Goal: Transaction & Acquisition: Purchase product/service

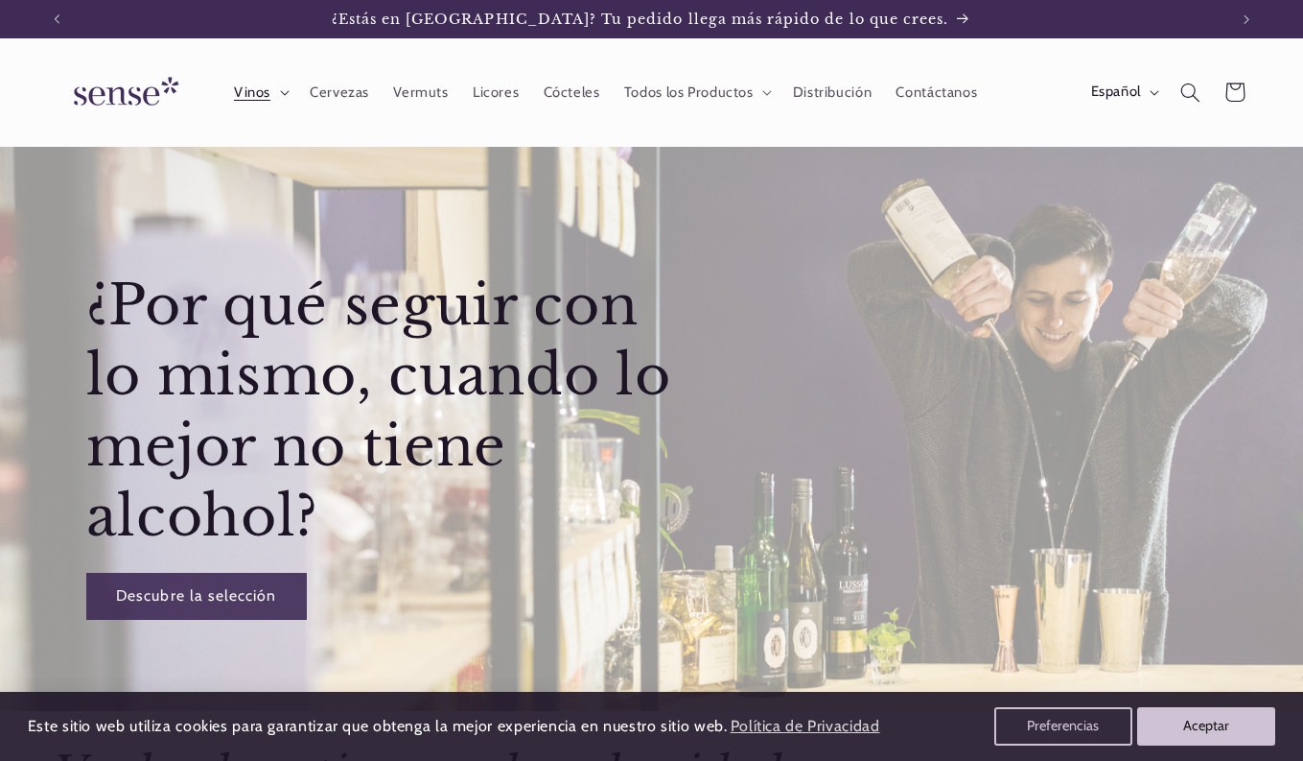
click at [284, 88] on summary "Vinos" at bounding box center [260, 92] width 76 height 42
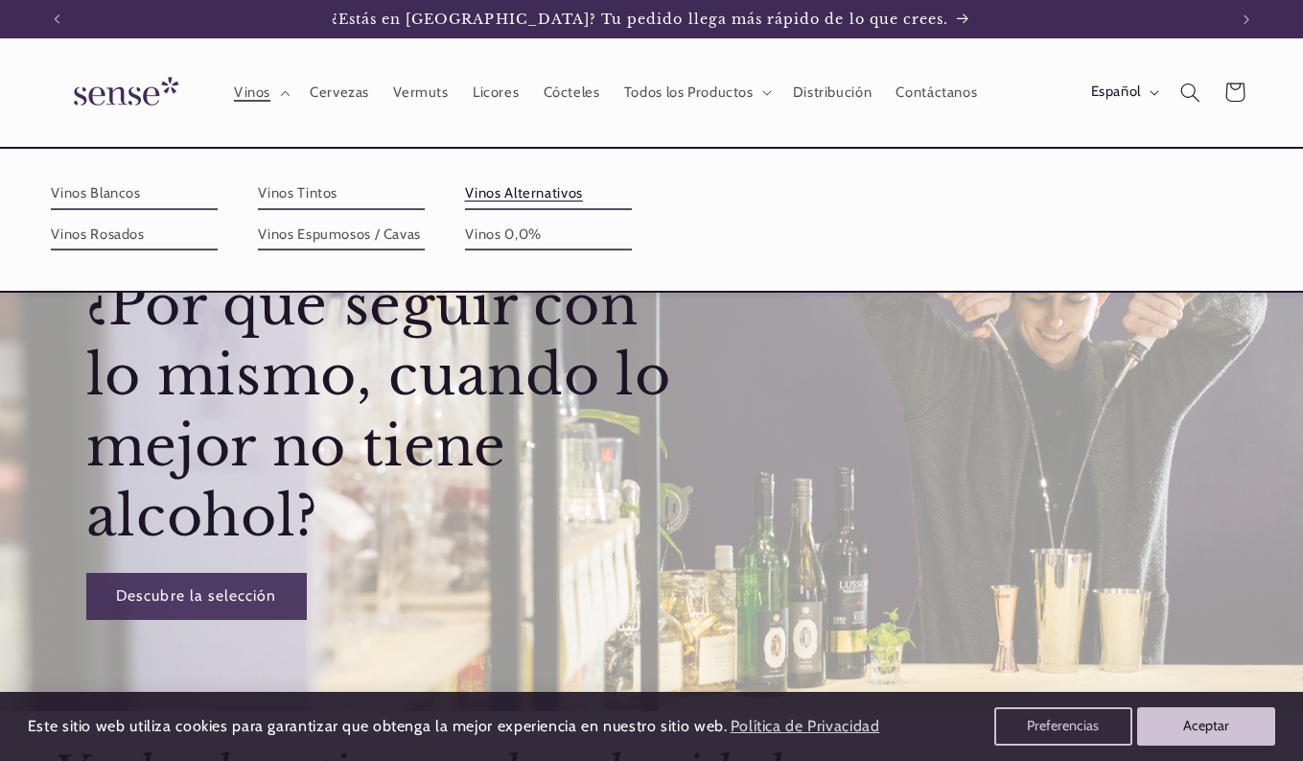
click at [503, 192] on link "Vinos Alternativos" at bounding box center [548, 193] width 167 height 31
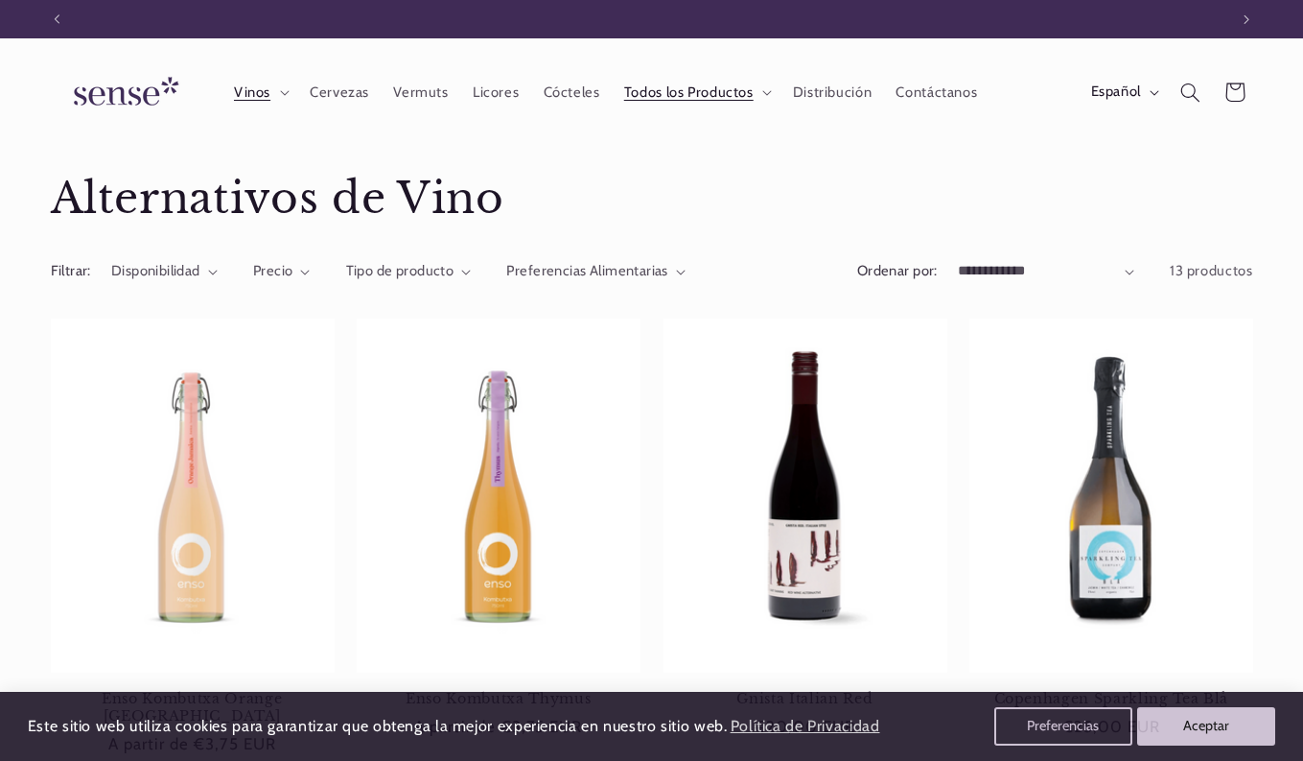
scroll to position [0, 1171]
click at [854, 98] on span "Distribución" at bounding box center [833, 92] width 80 height 18
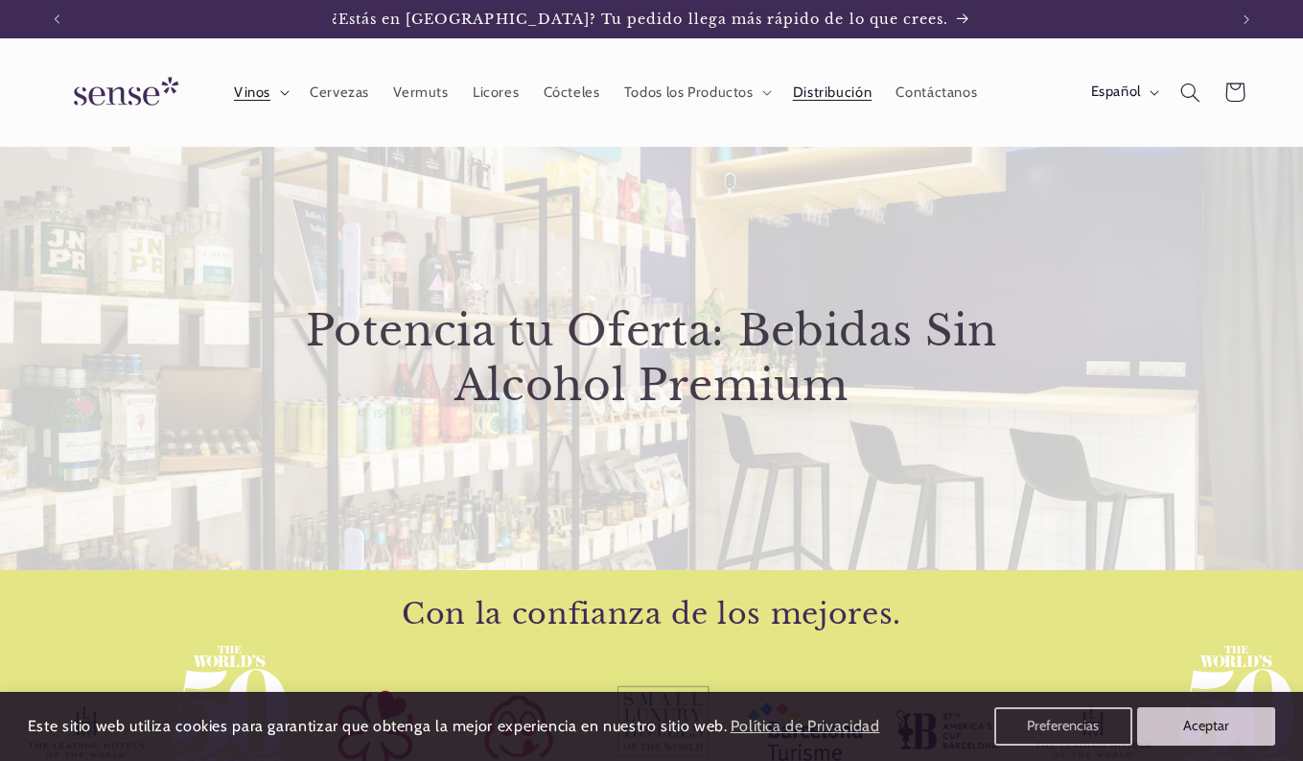
click at [267, 95] on span "Vinos" at bounding box center [252, 92] width 36 height 18
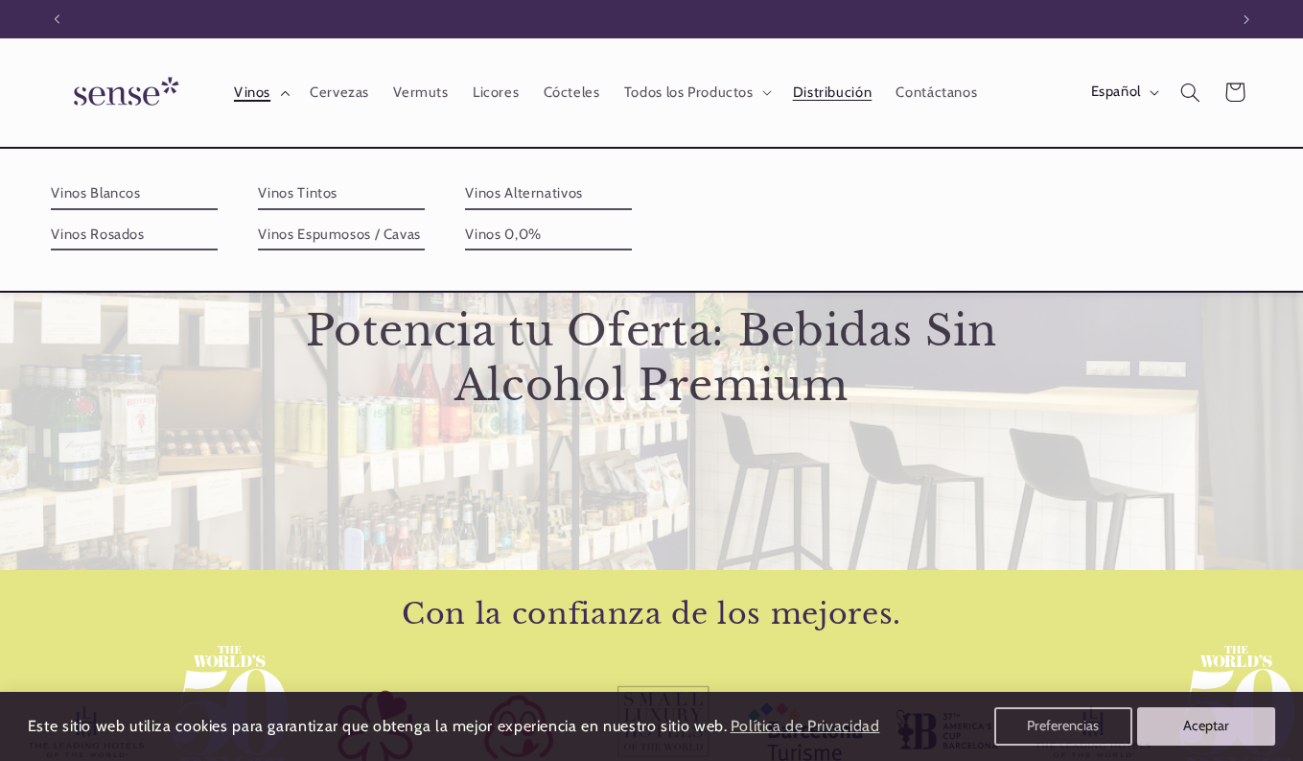
scroll to position [0, 1171]
click at [506, 194] on link "Vinos Alternativos" at bounding box center [548, 193] width 167 height 31
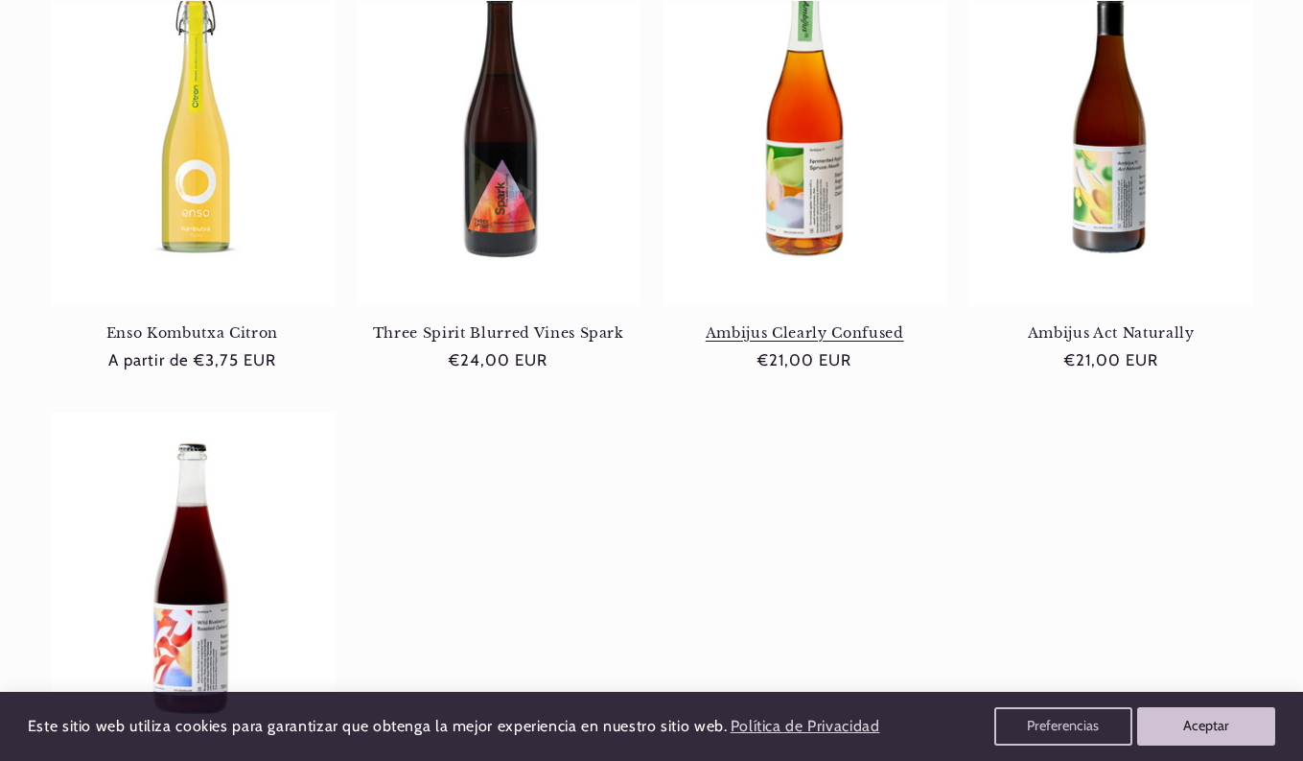
scroll to position [1359, 0]
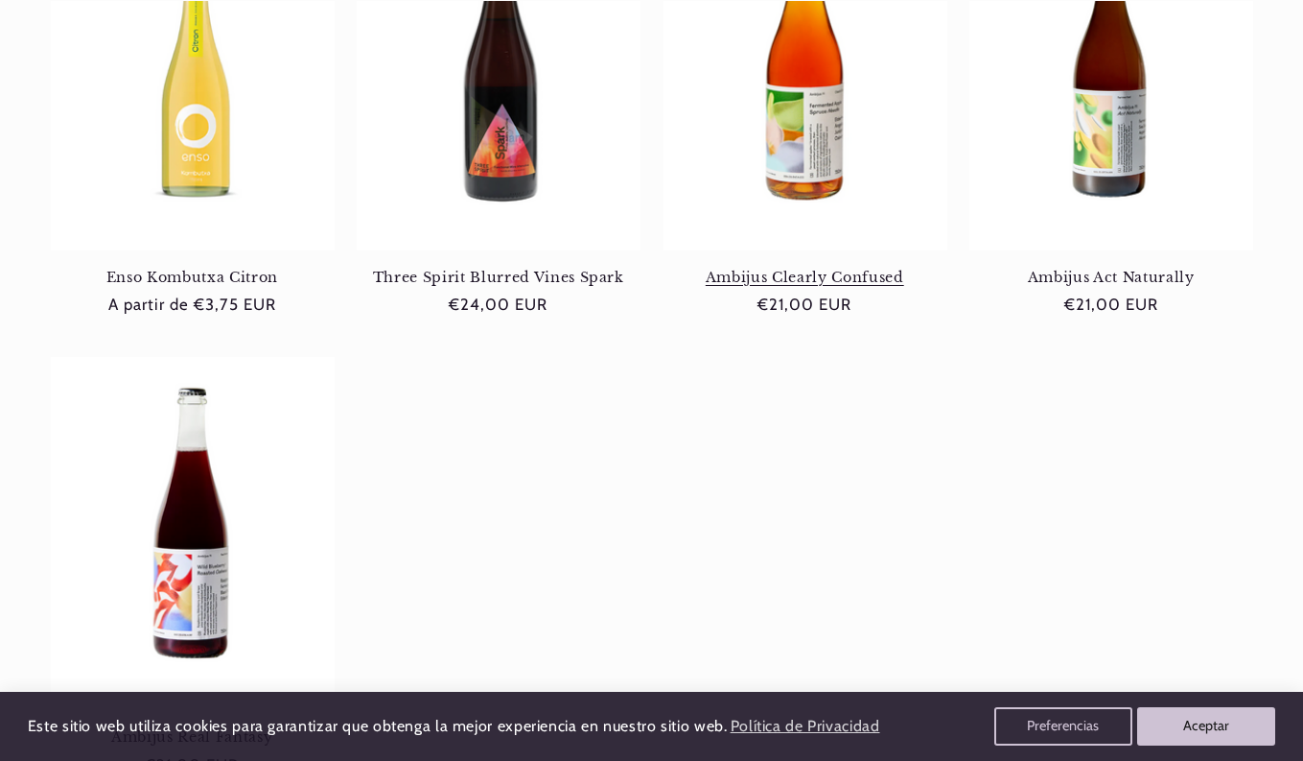
click at [807, 269] on link "Ambijus Clearly Confused" at bounding box center [806, 277] width 284 height 17
click at [1136, 269] on link "Ambijus Act Naturally" at bounding box center [1112, 277] width 284 height 17
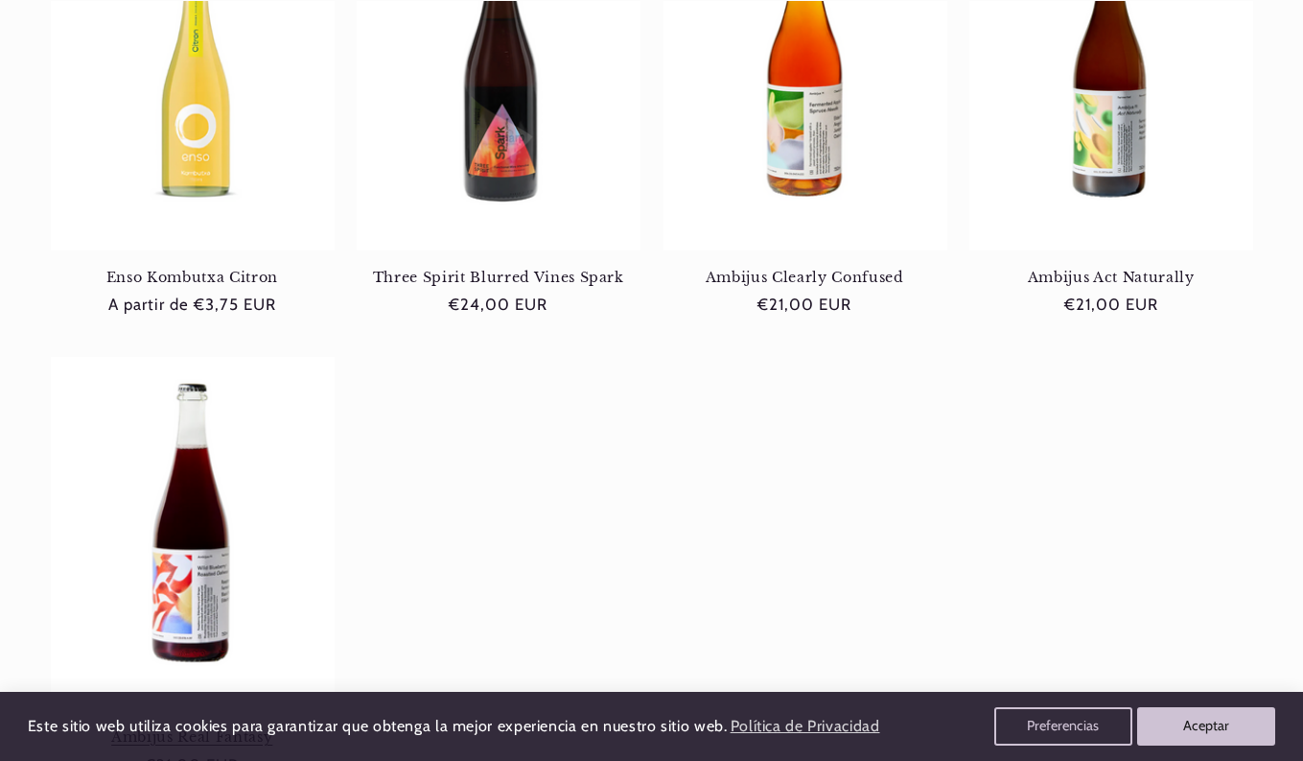
click at [193, 728] on link "Ambijus Real Fantasy" at bounding box center [193, 736] width 284 height 17
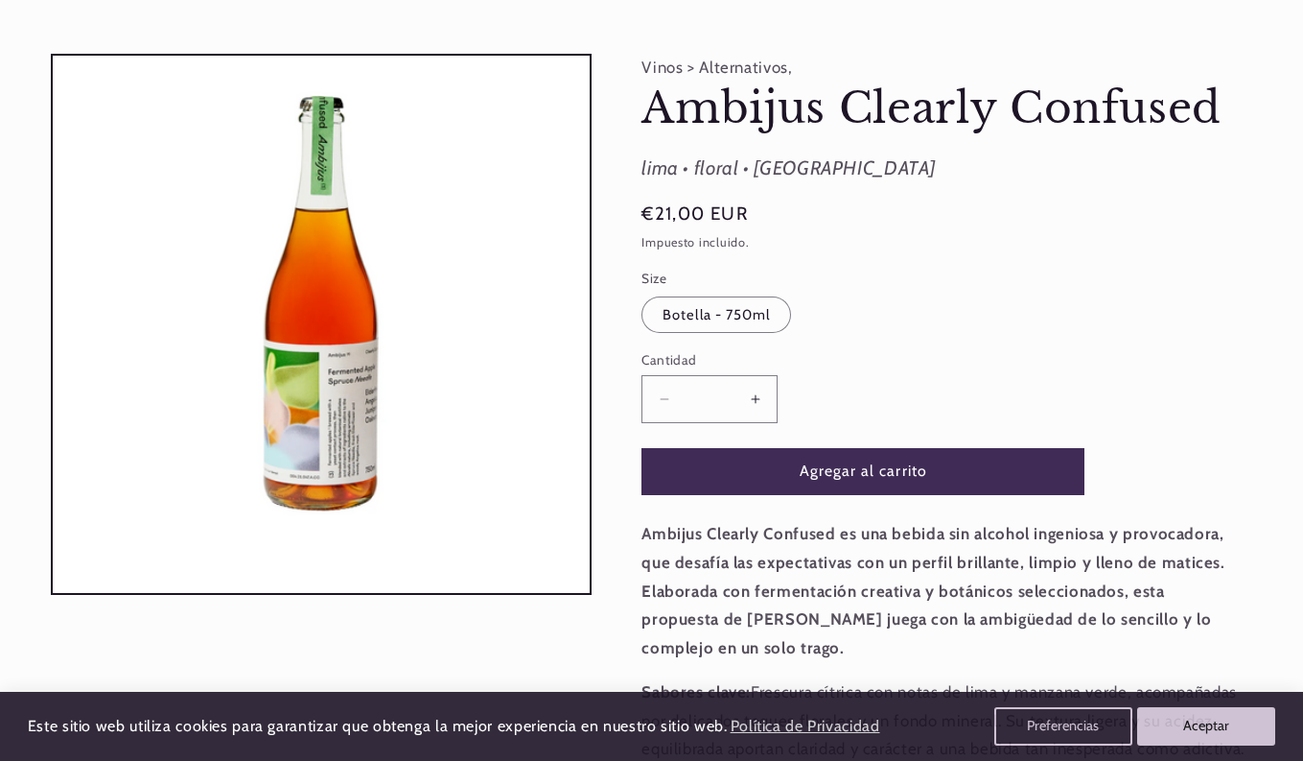
scroll to position [151, 0]
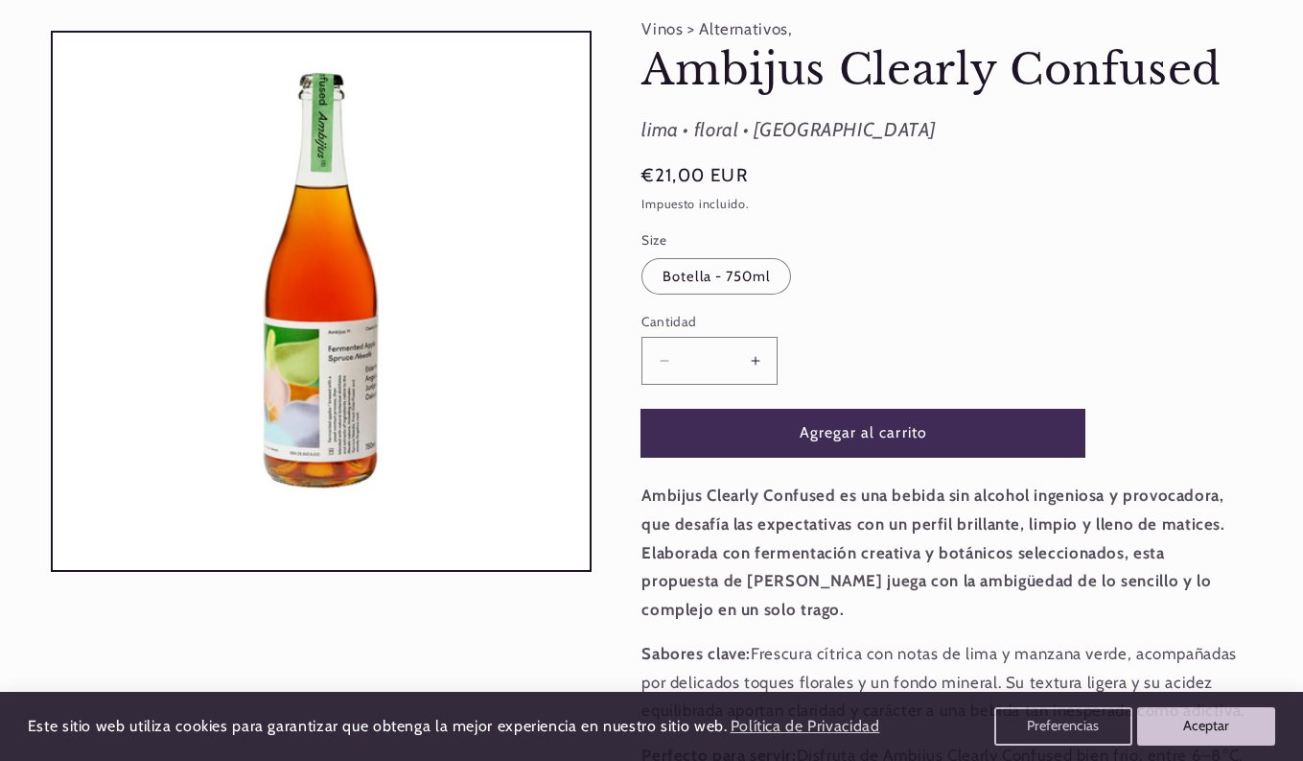
click at [771, 420] on button "Agregar al carrito" at bounding box center [863, 433] width 443 height 47
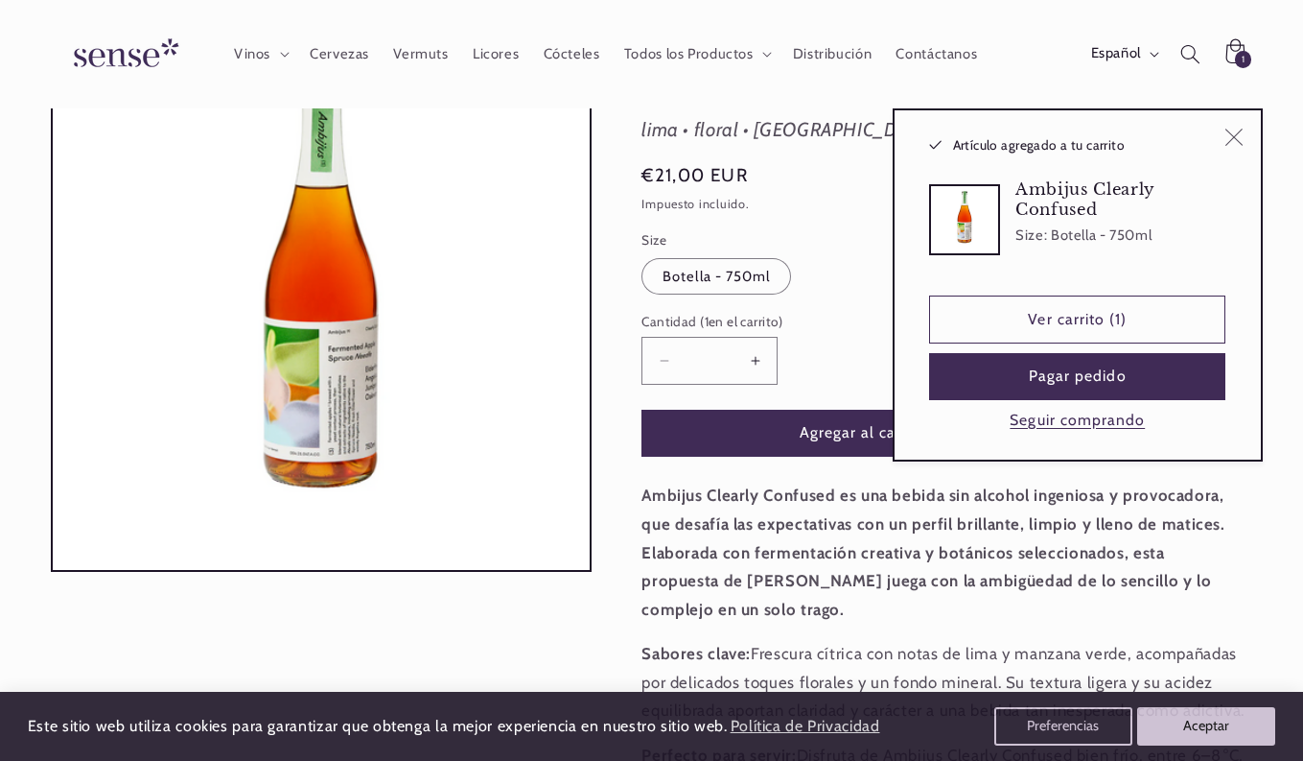
click at [1220, 146] on button "Cerrar" at bounding box center [1234, 137] width 44 height 44
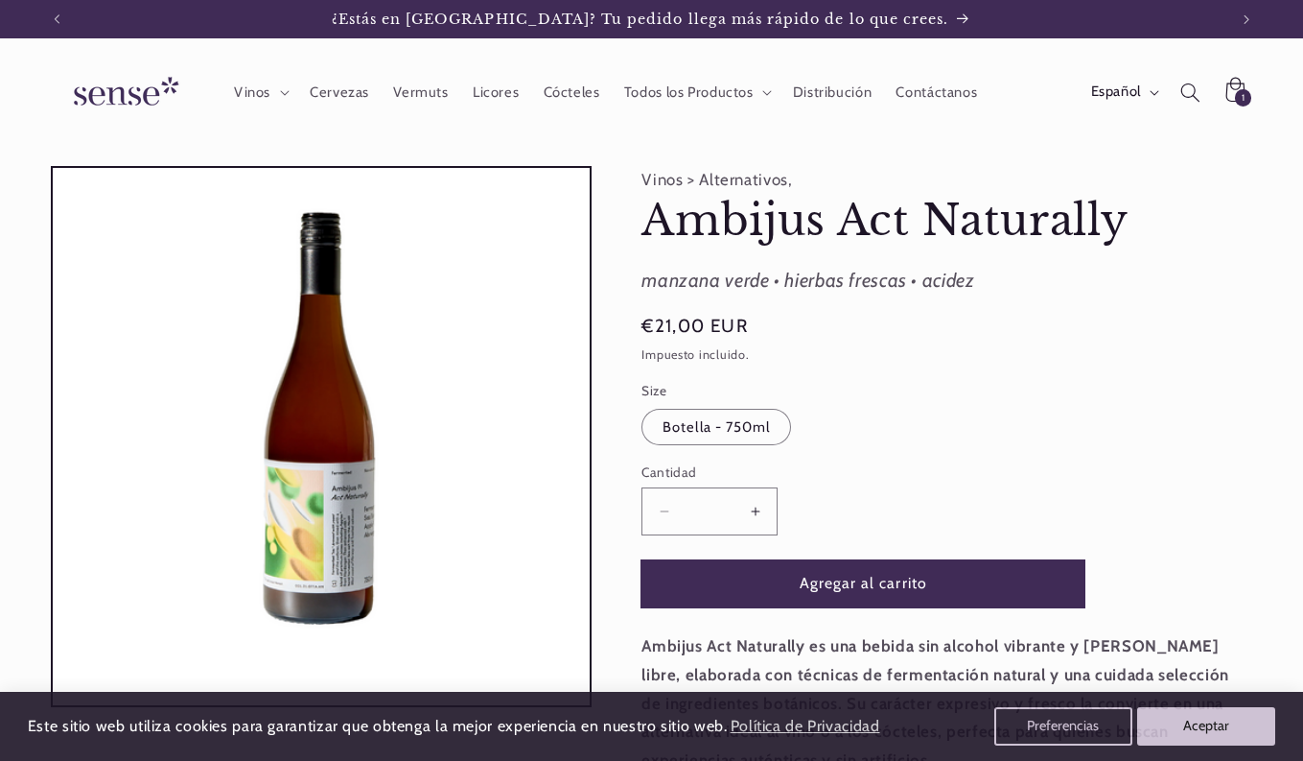
click at [841, 572] on button "Agregar al carrito" at bounding box center [863, 583] width 443 height 47
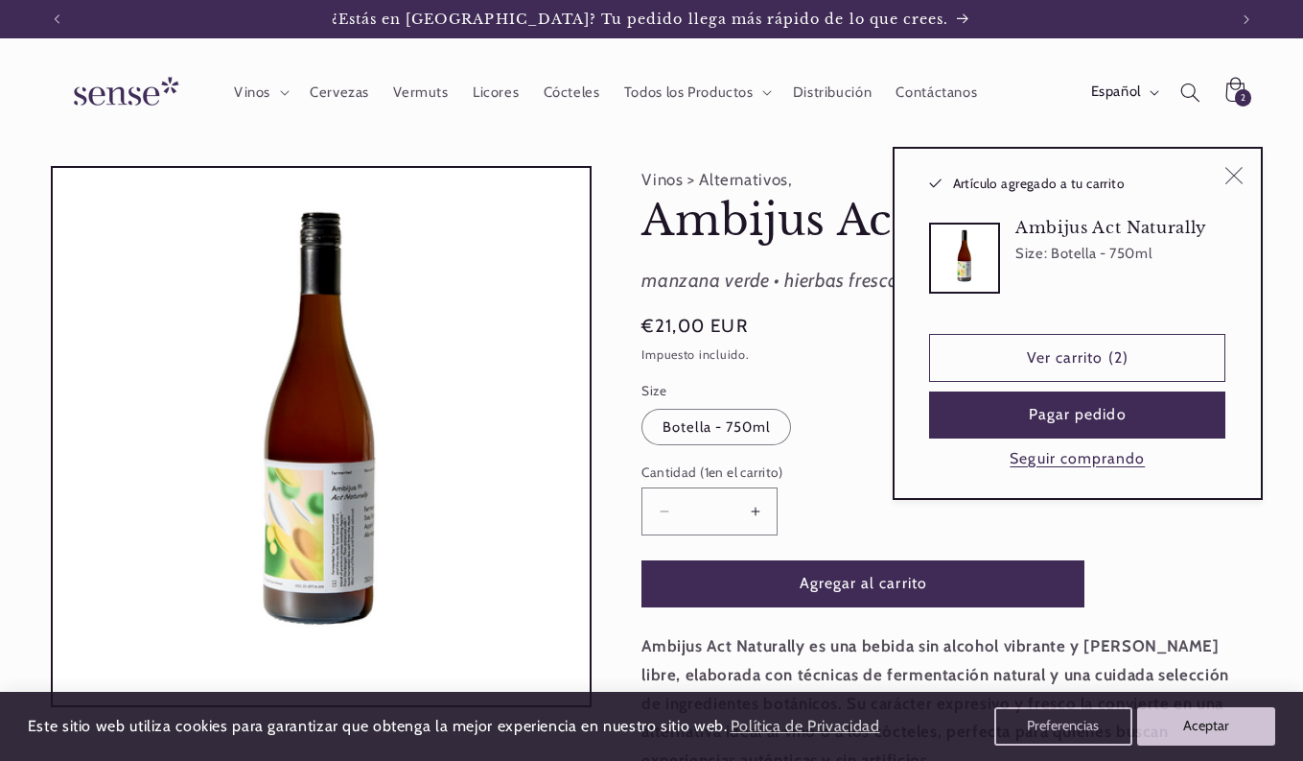
click at [1233, 177] on icon "Cerrar" at bounding box center [1234, 175] width 18 height 18
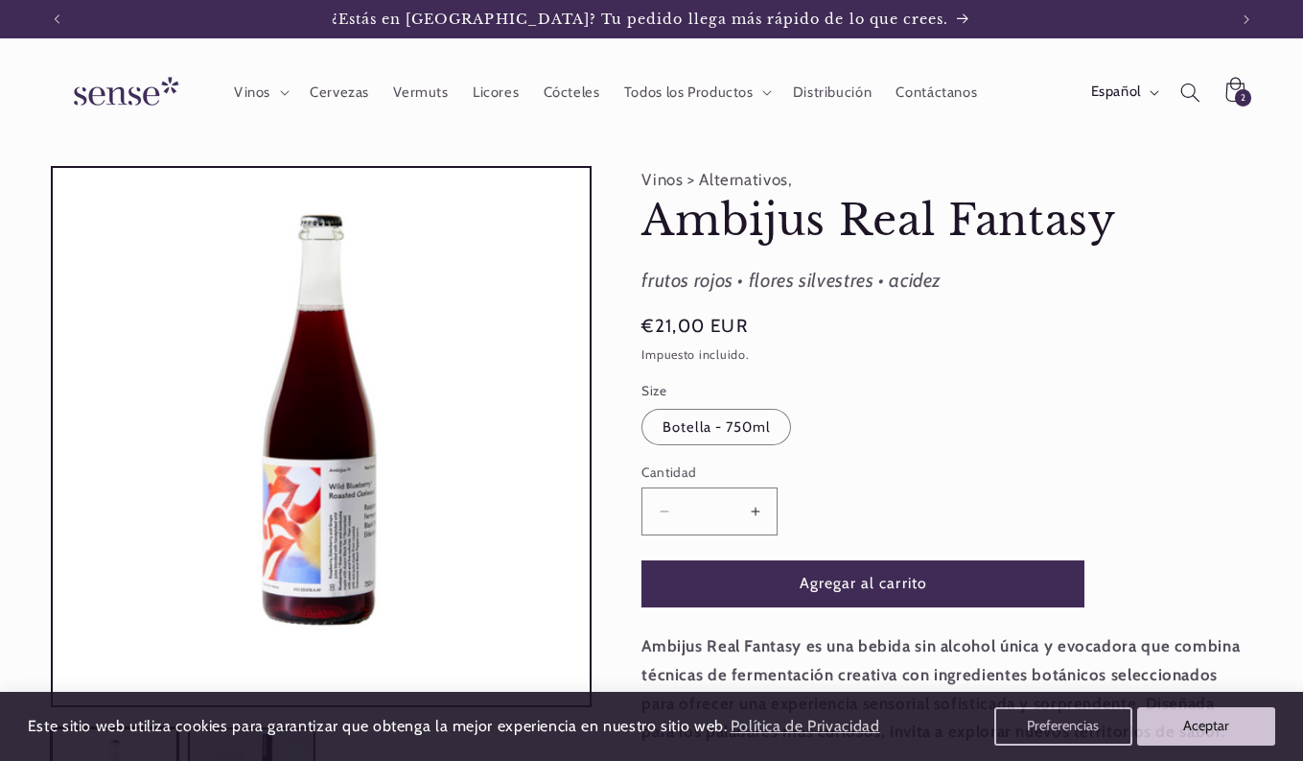
click at [752, 503] on button "Aumentar cantidad para Ambijus Real Fantasy" at bounding box center [755, 510] width 43 height 47
click at [868, 594] on button "Agregar al carrito" at bounding box center [863, 583] width 443 height 47
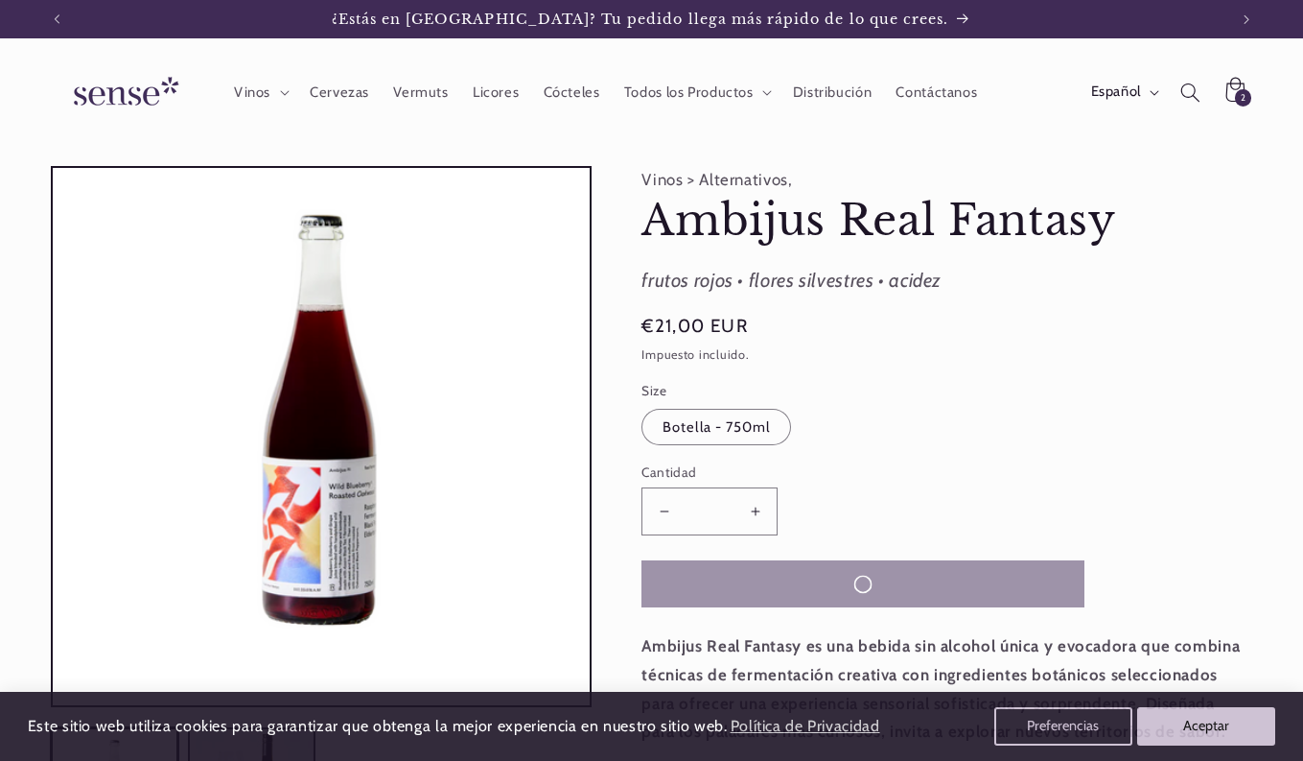
type input "*"
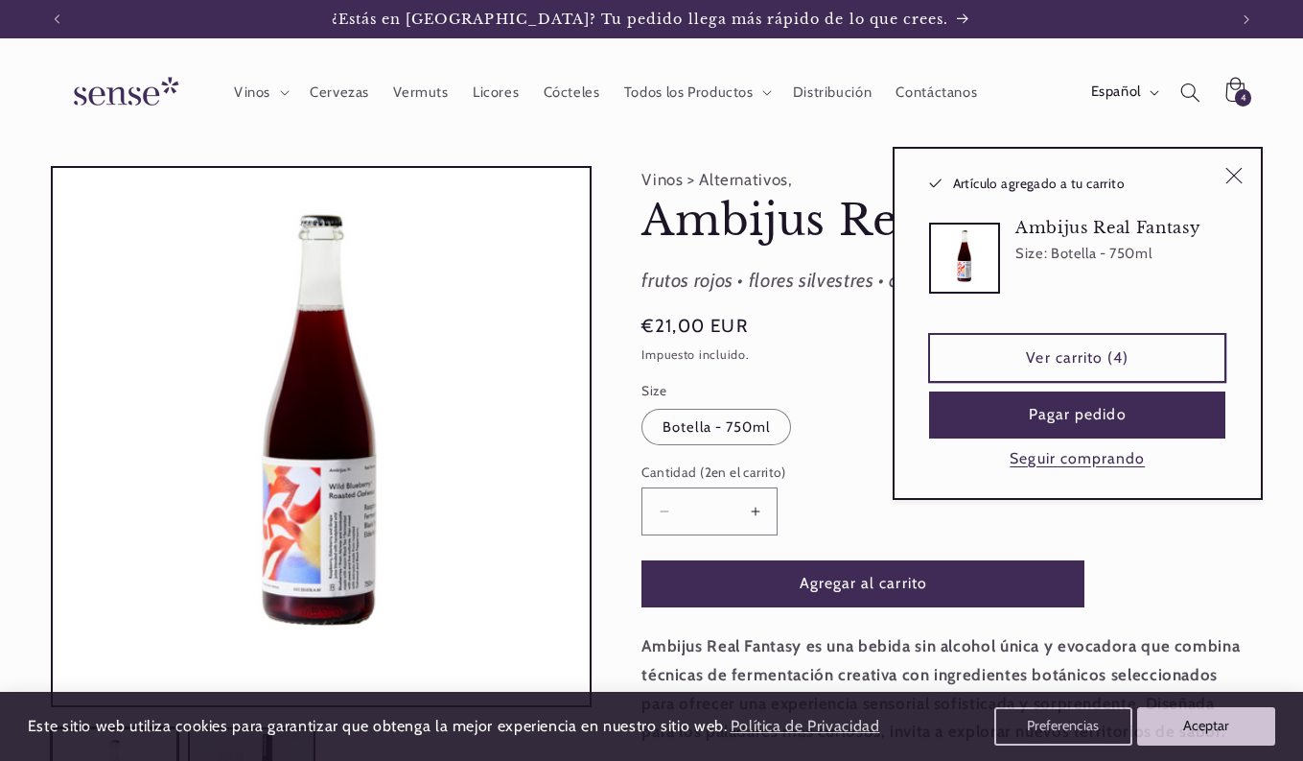
click at [1098, 362] on link "Ver carrito (4)" at bounding box center [1077, 357] width 296 height 47
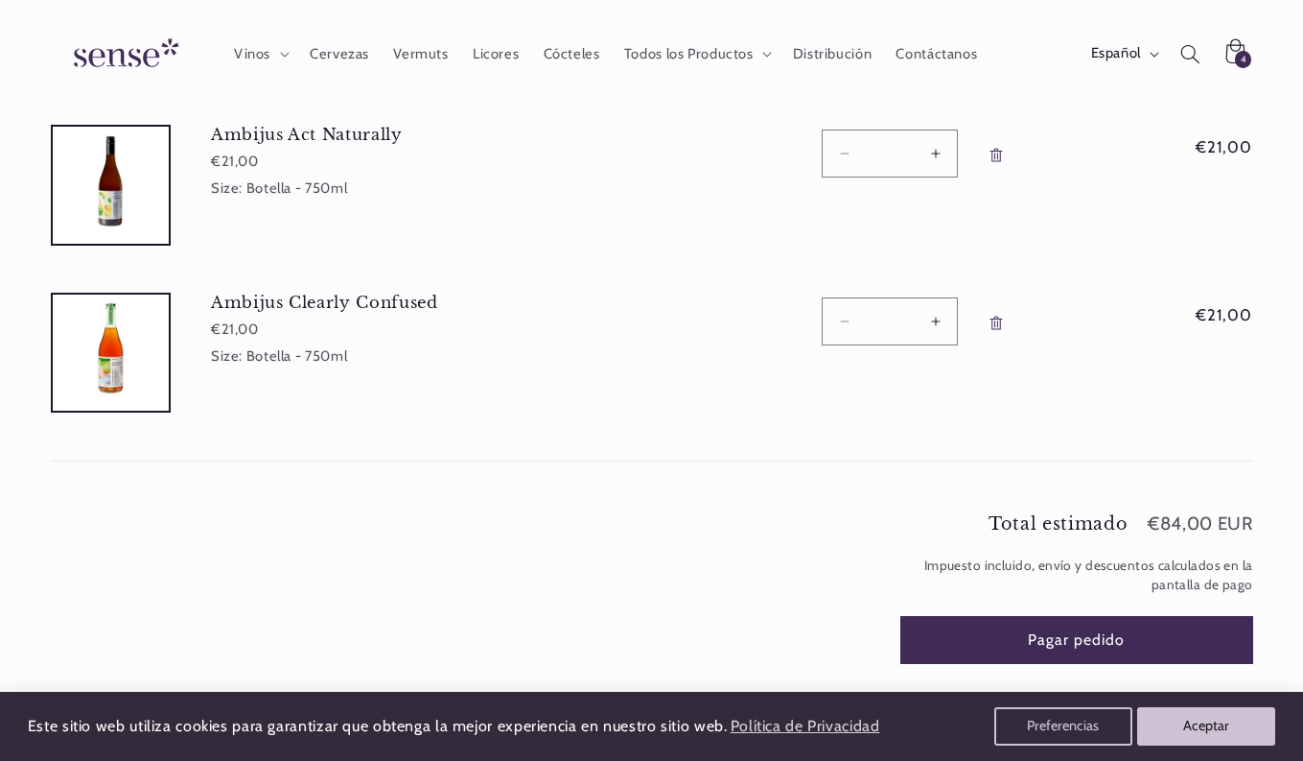
scroll to position [363, 0]
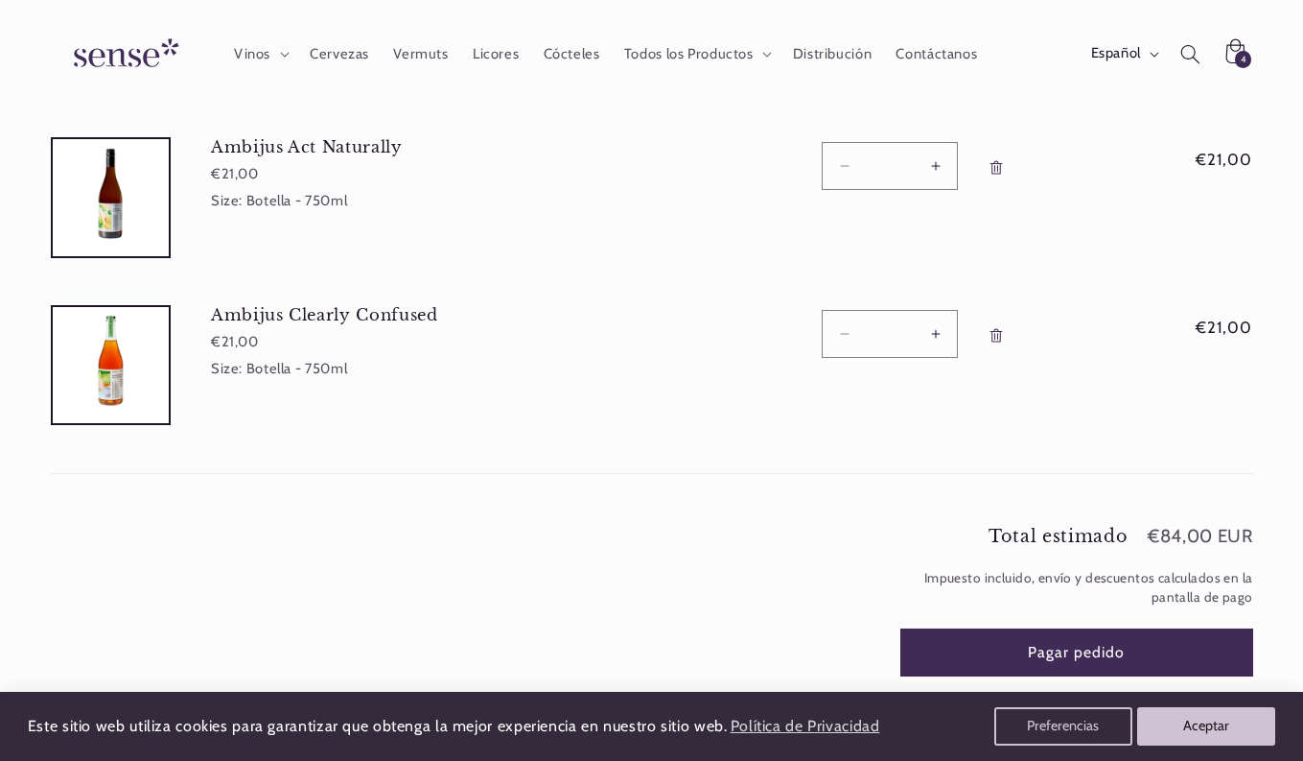
click at [946, 337] on button "Aumentar cantidad para Ambijus Clearly Confused" at bounding box center [935, 333] width 43 height 47
type input "*"
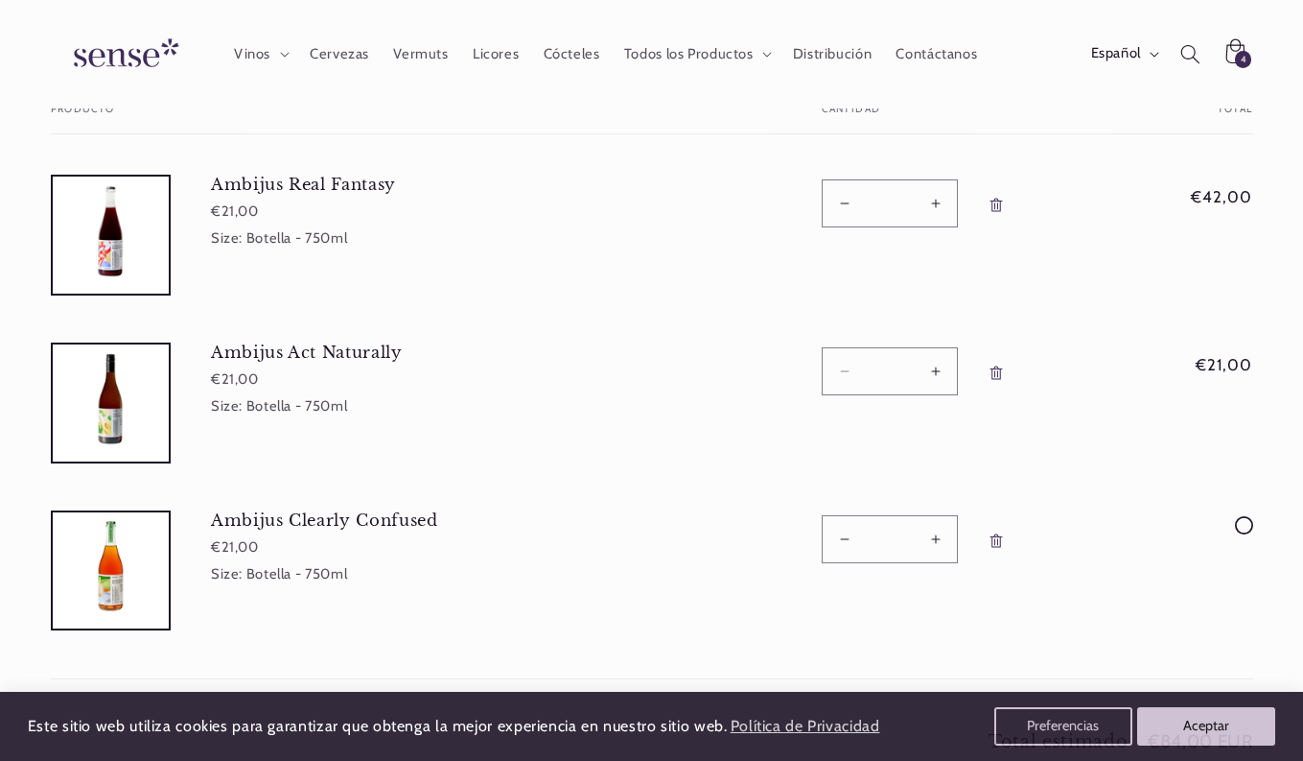
scroll to position [142, 0]
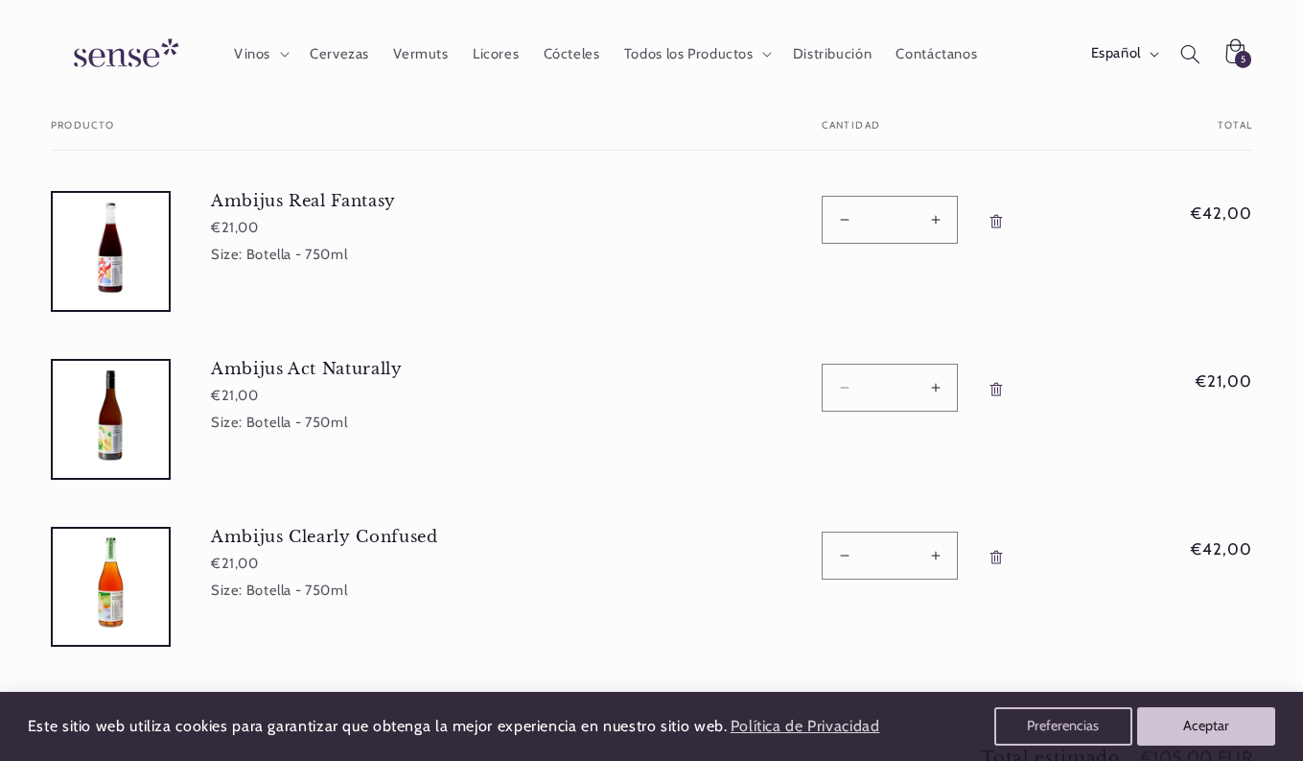
click at [839, 213] on button "Reducir cantidad para Ambijus Real Fantasy" at bounding box center [844, 219] width 43 height 47
type input "*"
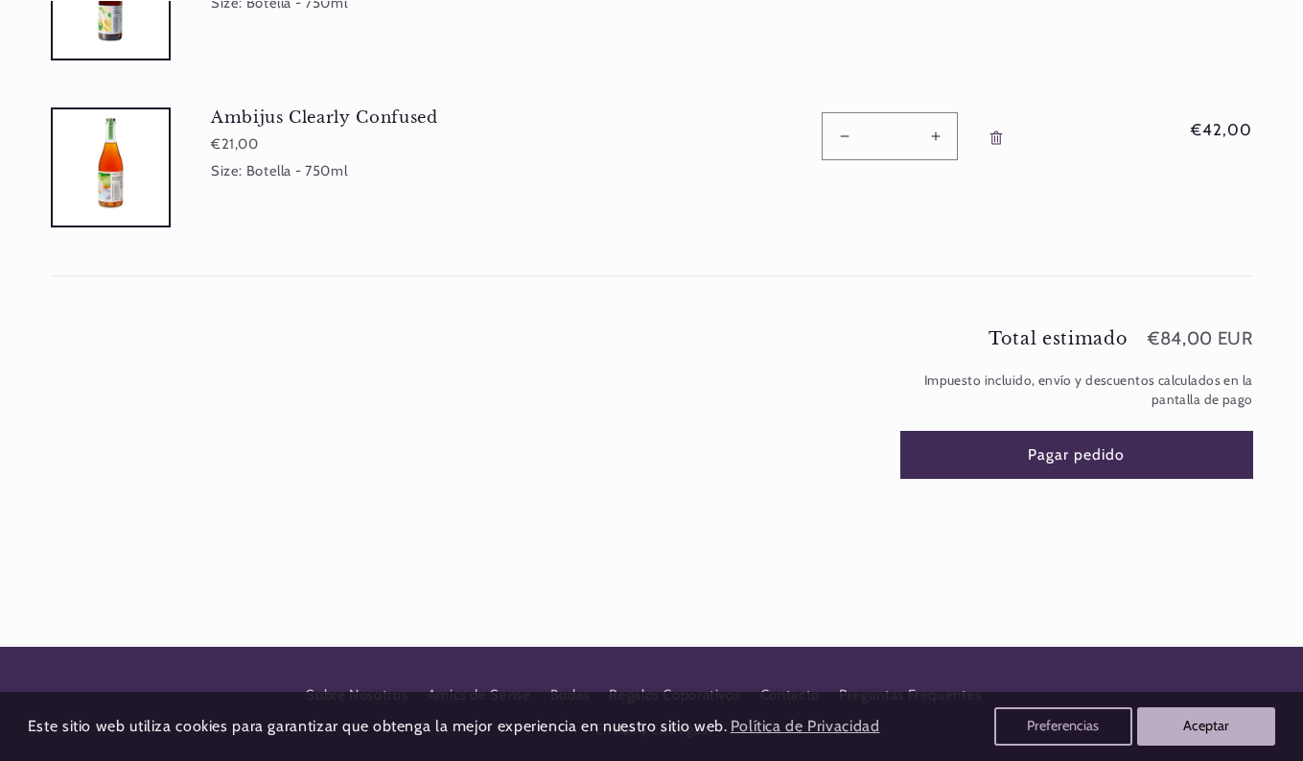
scroll to position [628, 0]
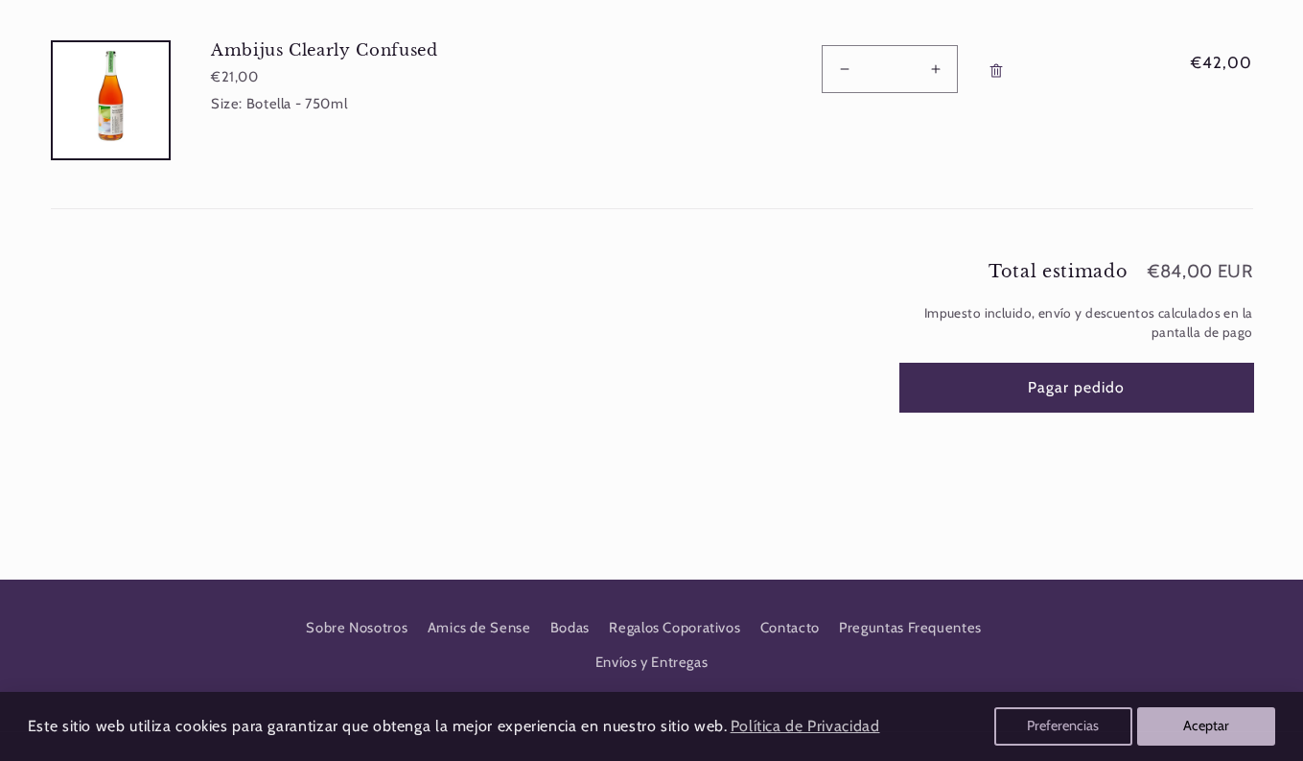
click at [1072, 394] on button "Pagar pedido" at bounding box center [1077, 386] width 353 height 47
